Goal: Information Seeking & Learning: Learn about a topic

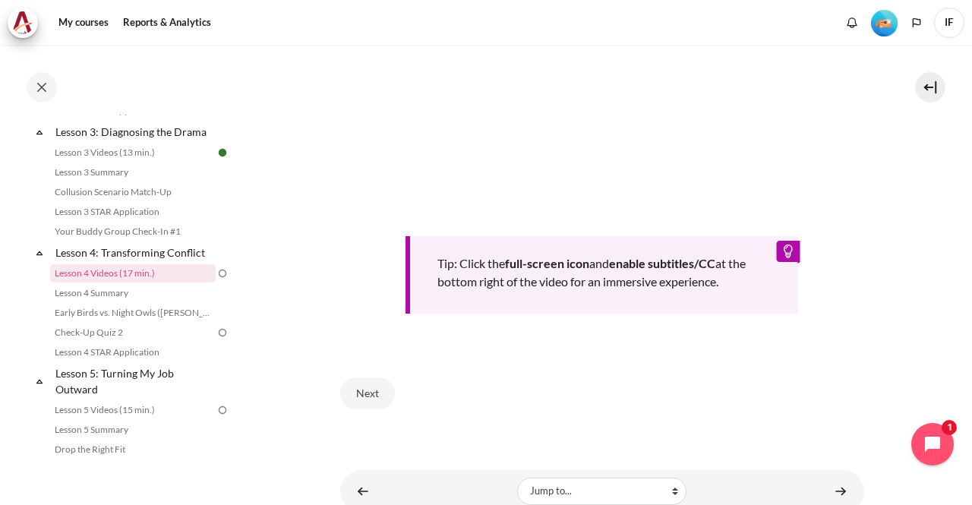
scroll to position [539, 0]
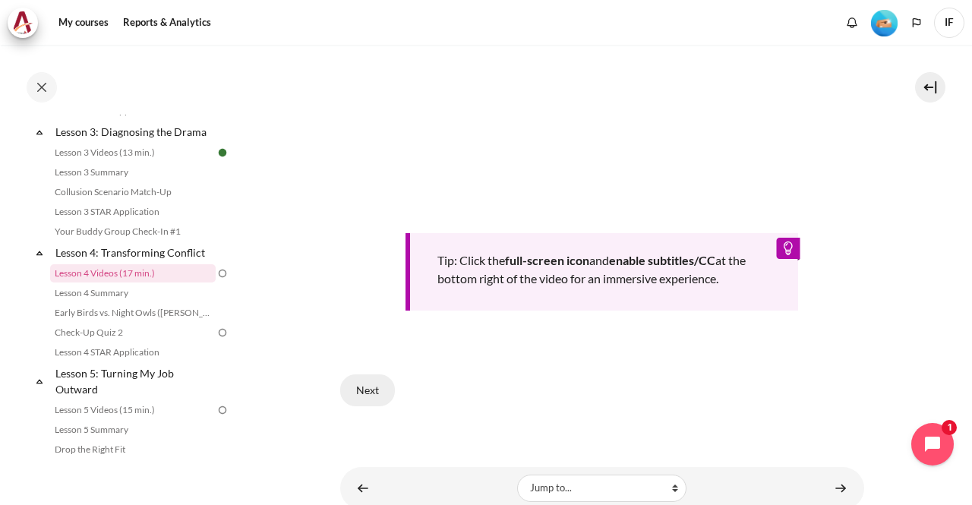
click at [371, 382] on button "Next" at bounding box center [367, 390] width 55 height 32
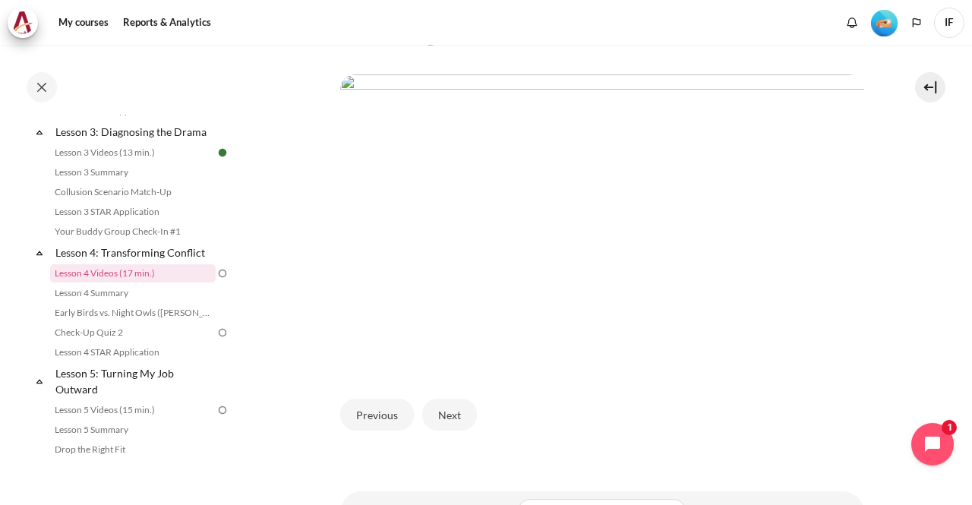
scroll to position [413, 0]
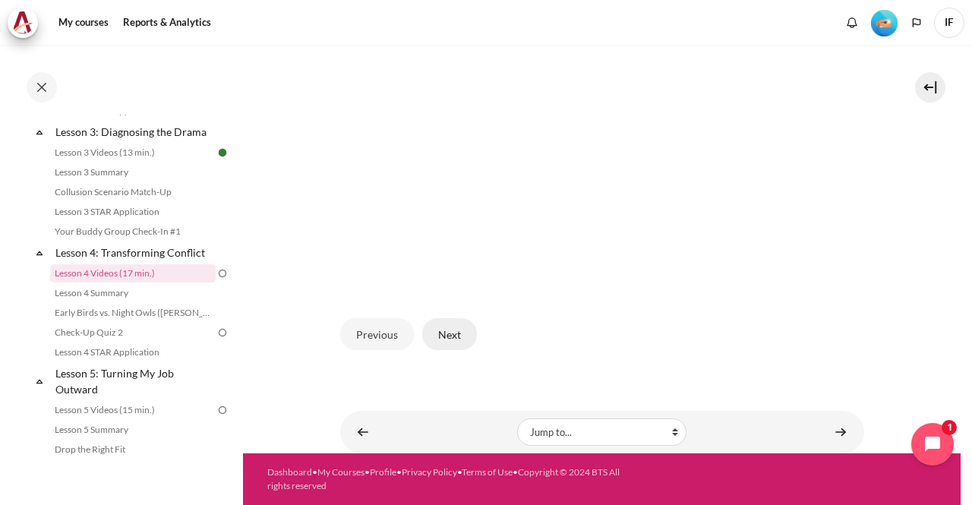
click at [453, 339] on button "Next" at bounding box center [449, 334] width 55 height 32
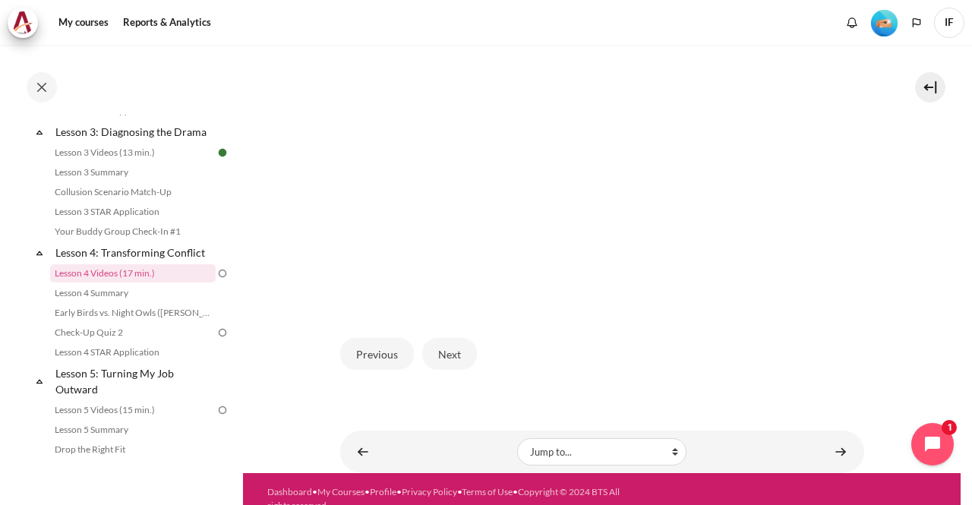
scroll to position [377, 0]
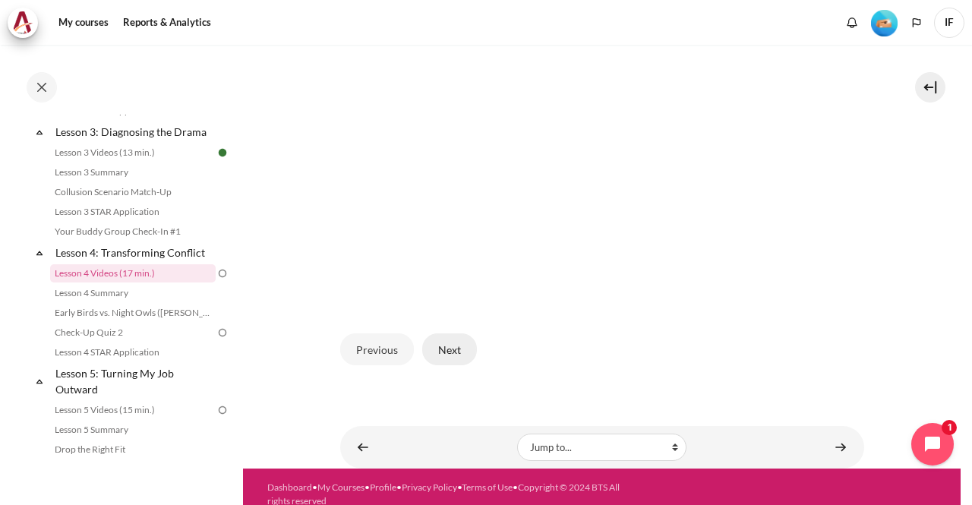
click at [450, 365] on button "Next" at bounding box center [449, 349] width 55 height 32
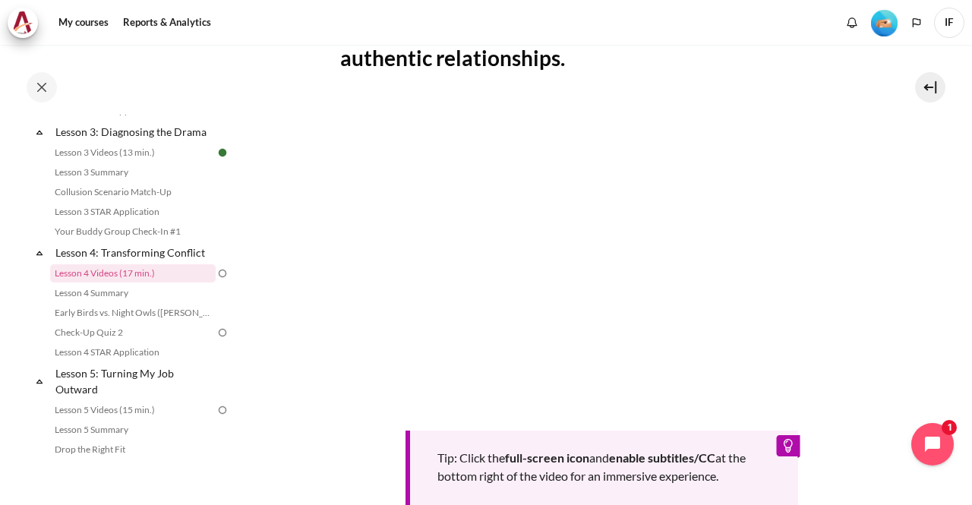
scroll to position [346, 0]
